Goal: Task Accomplishment & Management: Manage account settings

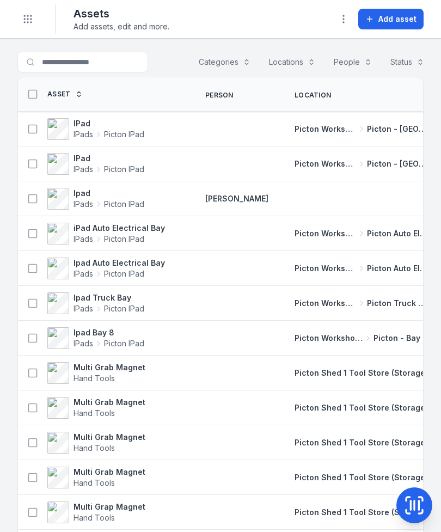
click at [393, 14] on span "Add asset" at bounding box center [397, 19] width 38 height 11
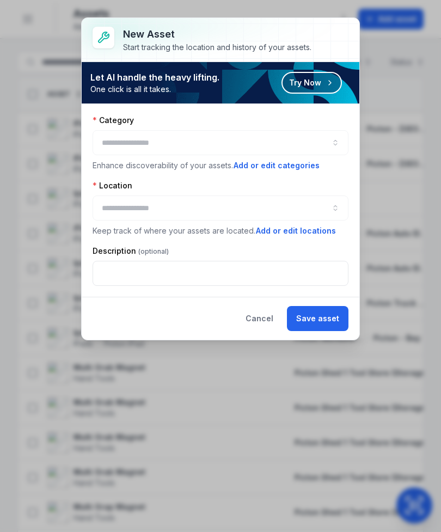
click at [130, 144] on div at bounding box center [221, 142] width 256 height 25
click at [177, 137] on div at bounding box center [221, 142] width 256 height 25
click at [332, 138] on button "button" at bounding box center [221, 142] width 256 height 25
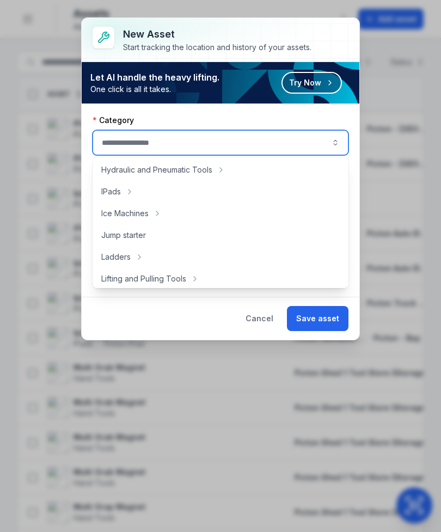
scroll to position [283, 0]
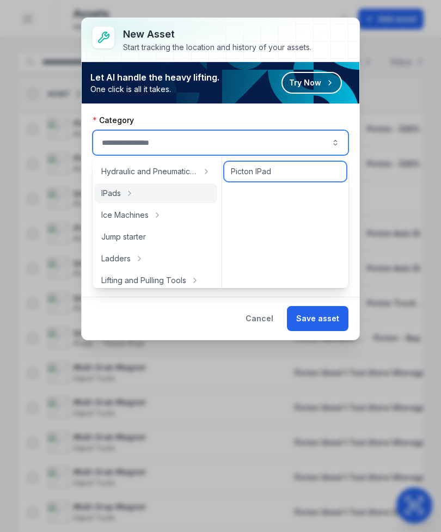
click at [270, 170] on span "Picton IPad" at bounding box center [251, 171] width 40 height 11
type input "**********"
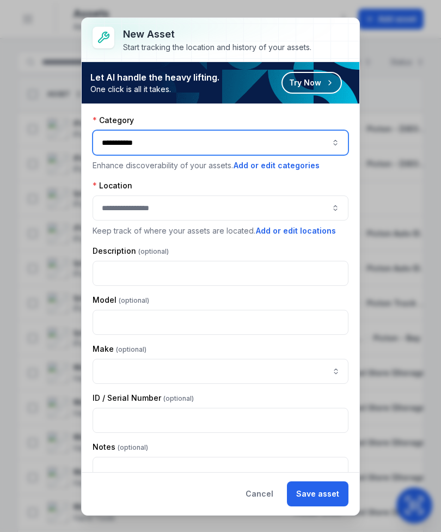
click at [327, 206] on button "button" at bounding box center [221, 207] width 256 height 25
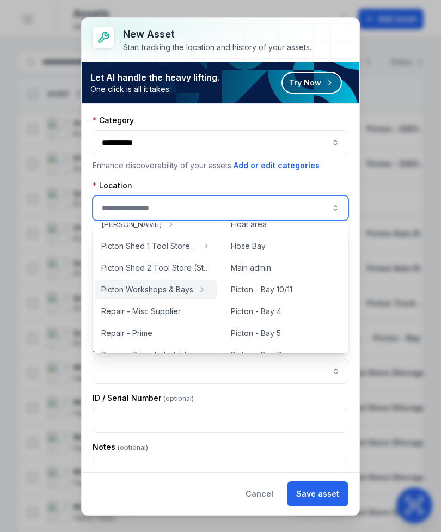
scroll to position [57, 0]
click at [300, 248] on div "Hose Bay" at bounding box center [285, 246] width 122 height 20
type input "********"
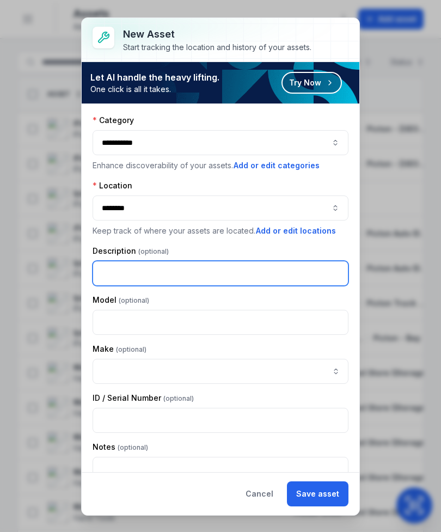
click at [298, 269] on input "text" at bounding box center [221, 273] width 256 height 25
type input "****"
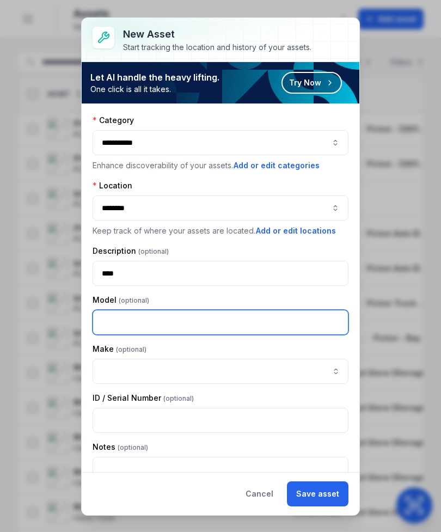
click at [112, 312] on input "text" at bounding box center [221, 322] width 256 height 25
type input "*****"
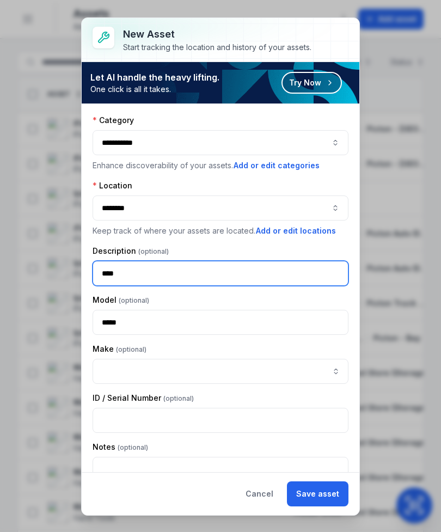
click at [281, 271] on input "****" at bounding box center [221, 273] width 256 height 25
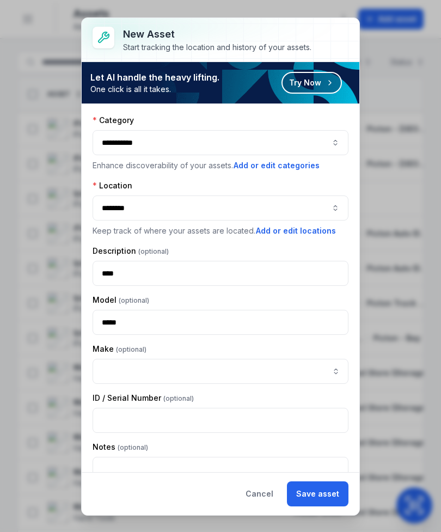
click at [297, 246] on div "Description" at bounding box center [221, 250] width 256 height 11
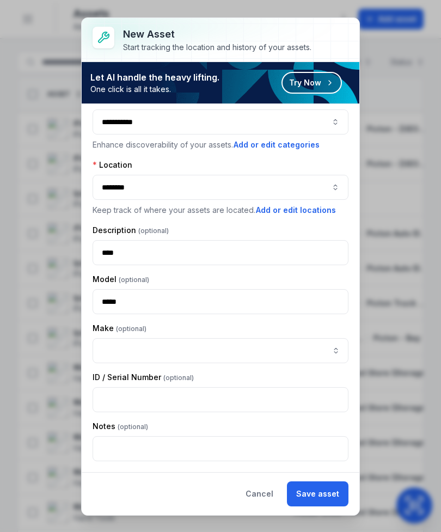
scroll to position [21, 0]
click at [316, 488] on button "Save asset" at bounding box center [318, 493] width 62 height 25
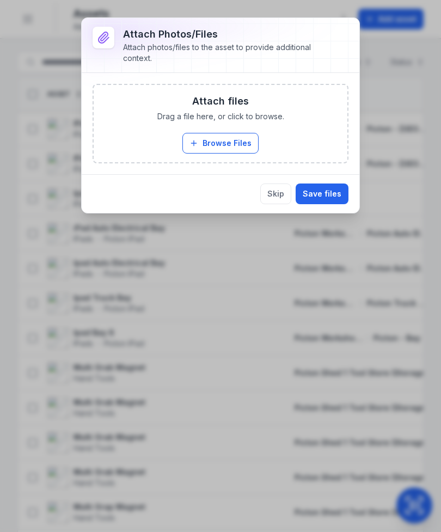
click at [239, 138] on button "Browse Files" at bounding box center [220, 143] width 76 height 21
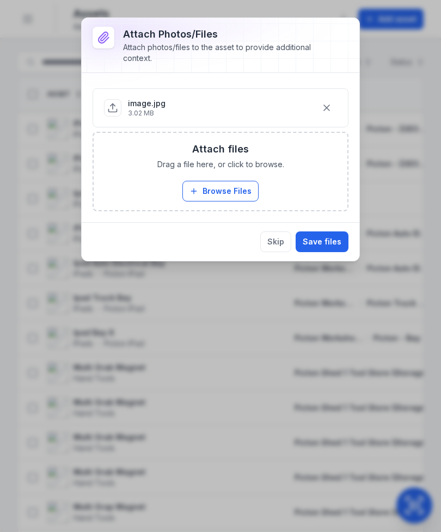
click at [322, 237] on button "Save files" at bounding box center [322, 241] width 53 height 21
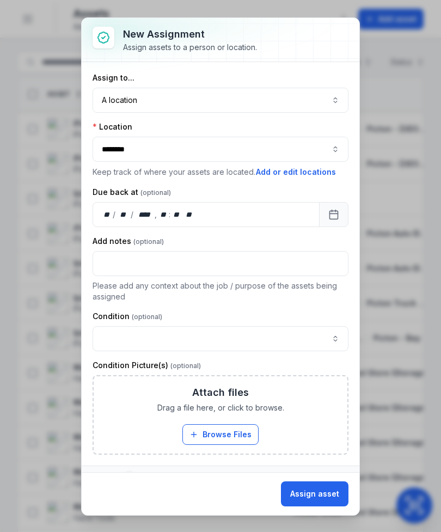
scroll to position [0, 0]
click at [322, 491] on button "Assign asset" at bounding box center [314, 493] width 67 height 25
click at [258, 335] on button "button" at bounding box center [221, 339] width 256 height 25
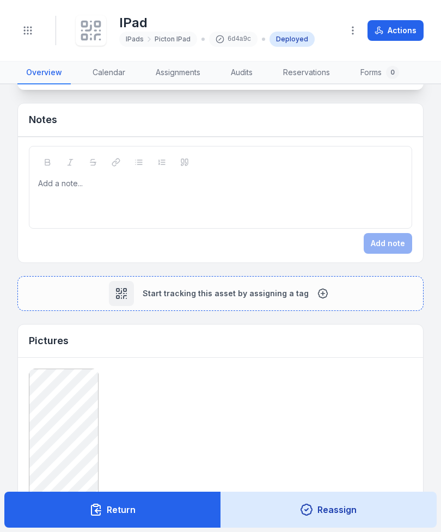
scroll to position [462, 0]
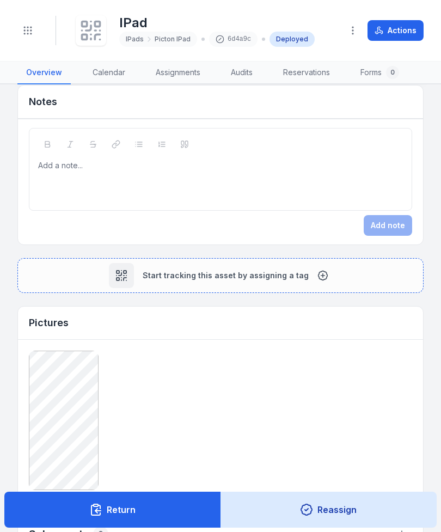
click at [306, 267] on button "Start tracking this asset by assigning a tag" at bounding box center [220, 275] width 406 height 35
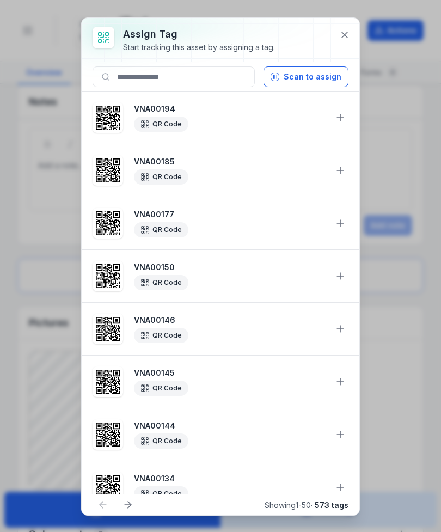
click at [317, 73] on button "Scan to assign" at bounding box center [305, 76] width 85 height 21
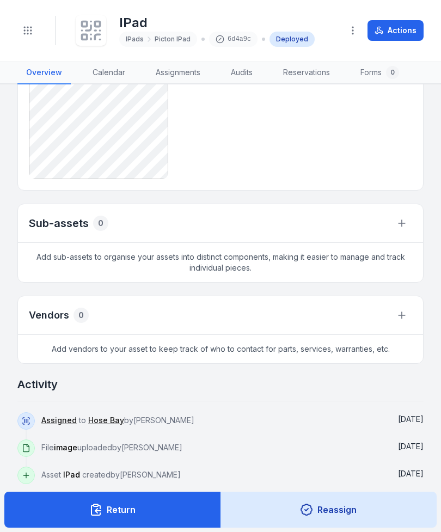
scroll to position [775, 0]
